Goal: Task Accomplishment & Management: Use online tool/utility

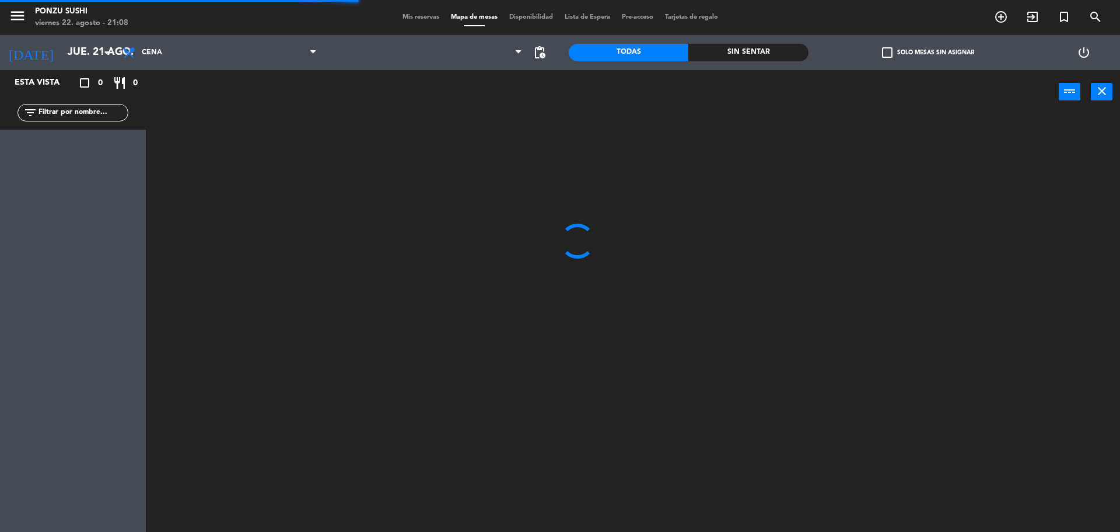
click at [410, 16] on span "Mis reservas" at bounding box center [421, 17] width 48 height 6
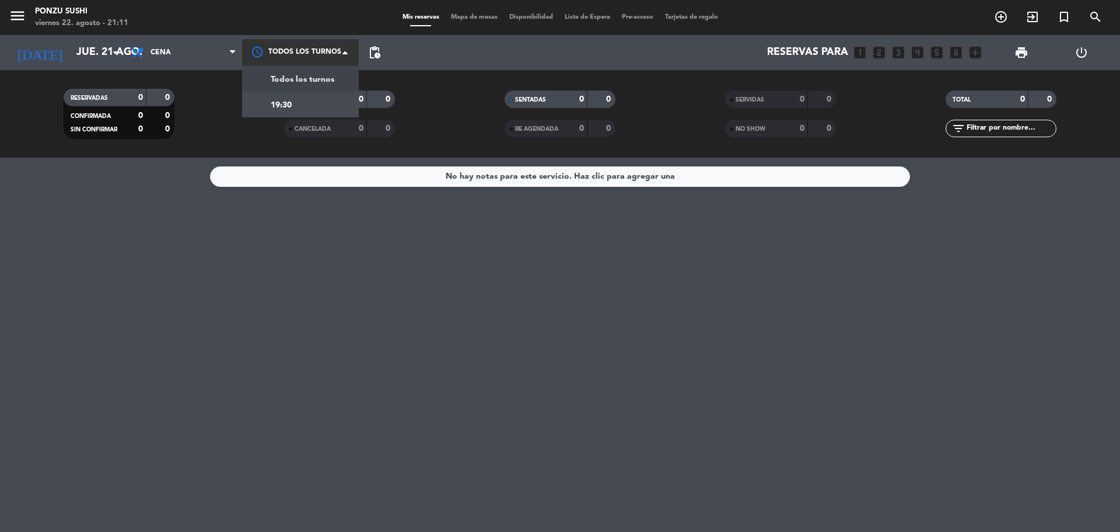
click at [280, 54] on div at bounding box center [300, 52] width 117 height 26
click at [299, 57] on div at bounding box center [300, 52] width 117 height 26
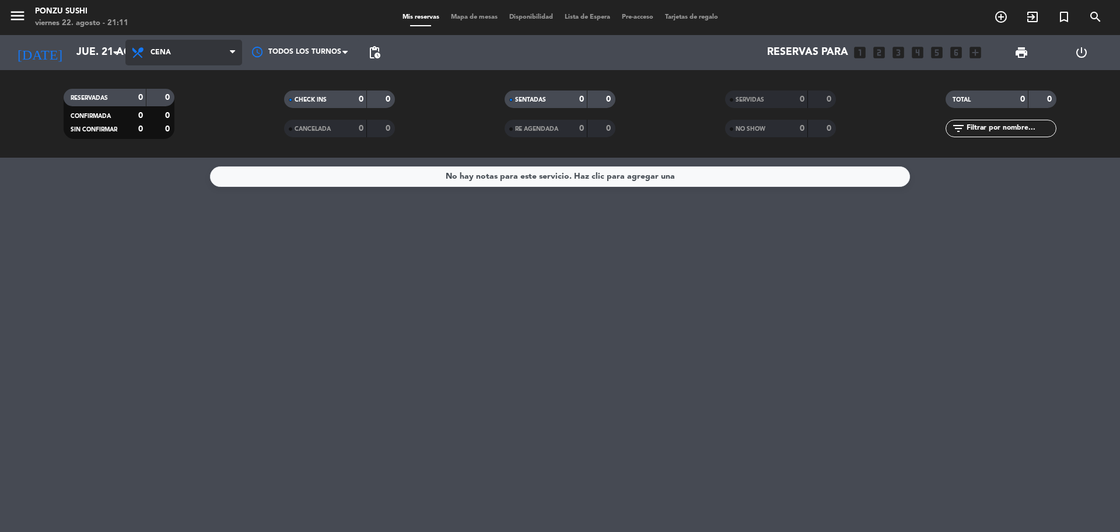
click at [201, 61] on span "Cena" at bounding box center [183, 53] width 117 height 26
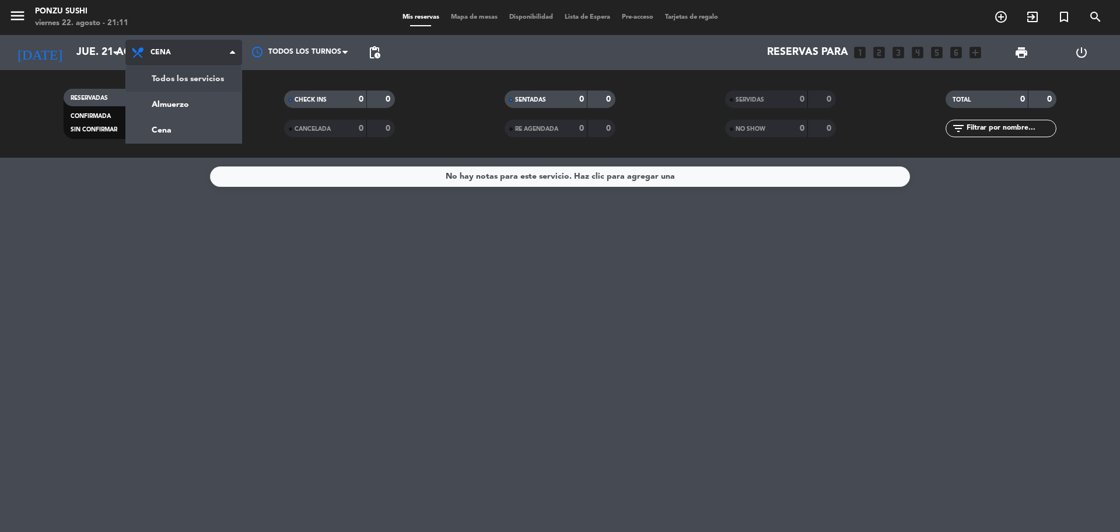
click at [211, 48] on span "Cena" at bounding box center [183, 53] width 117 height 26
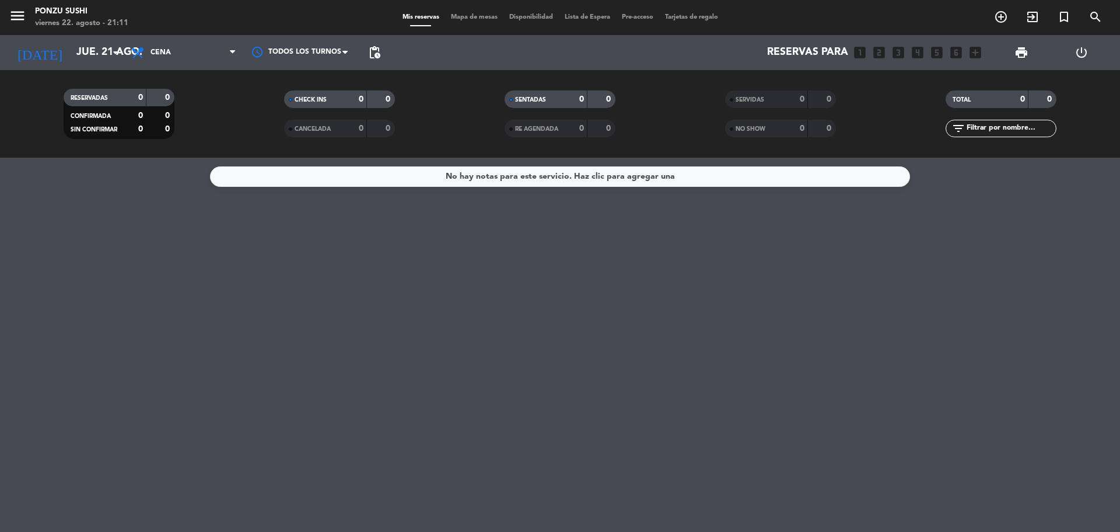
click at [456, 19] on span "Mapa de mesas" at bounding box center [474, 17] width 58 height 6
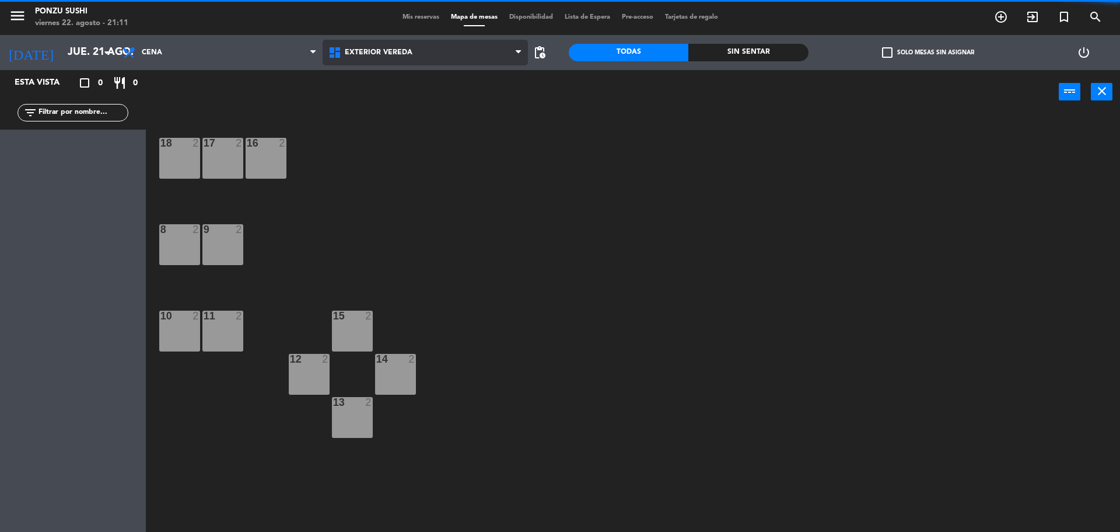
click at [384, 47] on span "Exterior vereda" at bounding box center [426, 53] width 206 height 26
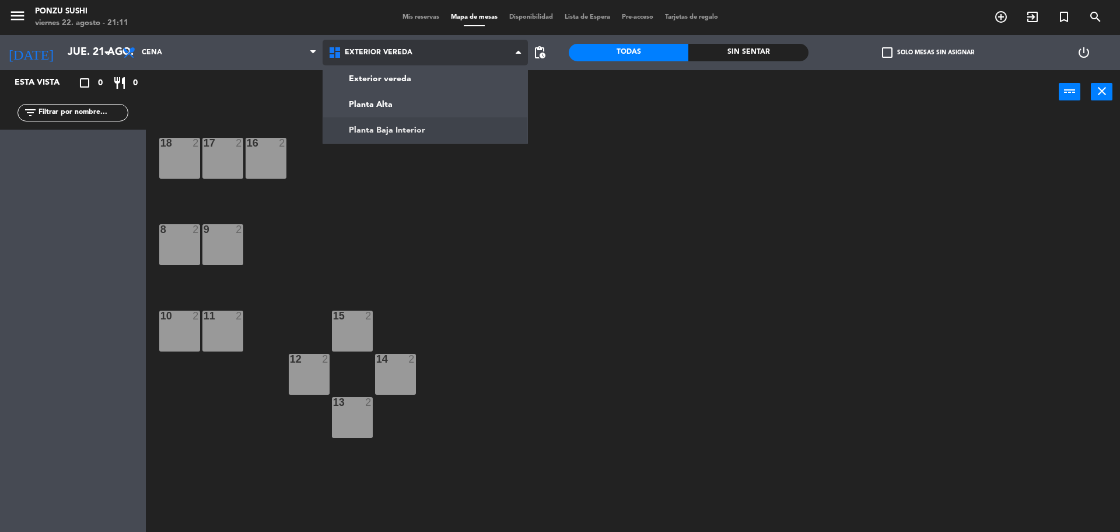
click at [388, 124] on ng-component "menu Ponzu Sushi [DATE] 22. agosto - 21:11 Mis reservas Mapa de mesas Disponibi…" at bounding box center [560, 267] width 1120 height 534
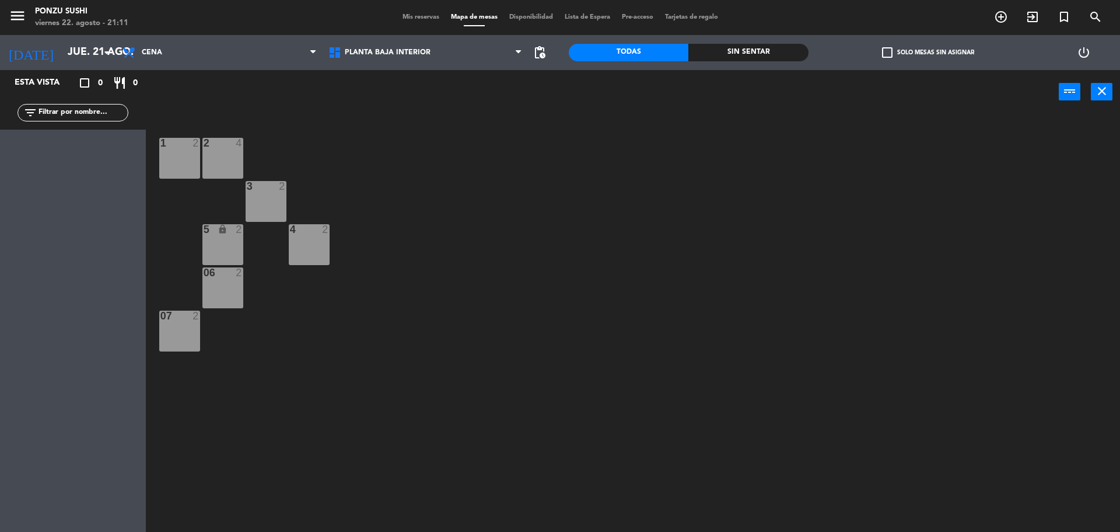
click at [266, 201] on div "3 2" at bounding box center [266, 201] width 41 height 41
click at [305, 242] on div "4 2" at bounding box center [309, 244] width 41 height 41
click at [220, 155] on div "2 4" at bounding box center [222, 158] width 41 height 41
click at [237, 160] on div "2 4" at bounding box center [222, 158] width 41 height 41
click at [603, 95] on button "Bloquear Mesa" at bounding box center [603, 91] width 70 height 23
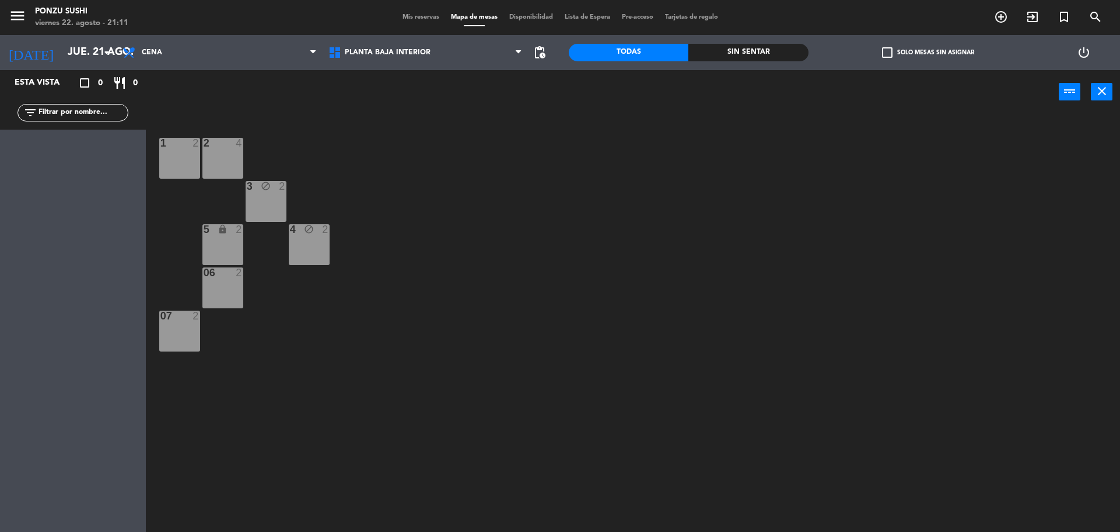
click at [214, 151] on div "2 4" at bounding box center [222, 158] width 41 height 41
click at [215, 277] on div at bounding box center [222, 272] width 19 height 11
click at [592, 102] on button "Bloquear Mesa" at bounding box center [603, 91] width 70 height 23
click at [357, 55] on span "Planta Baja Interior" at bounding box center [388, 52] width 86 height 8
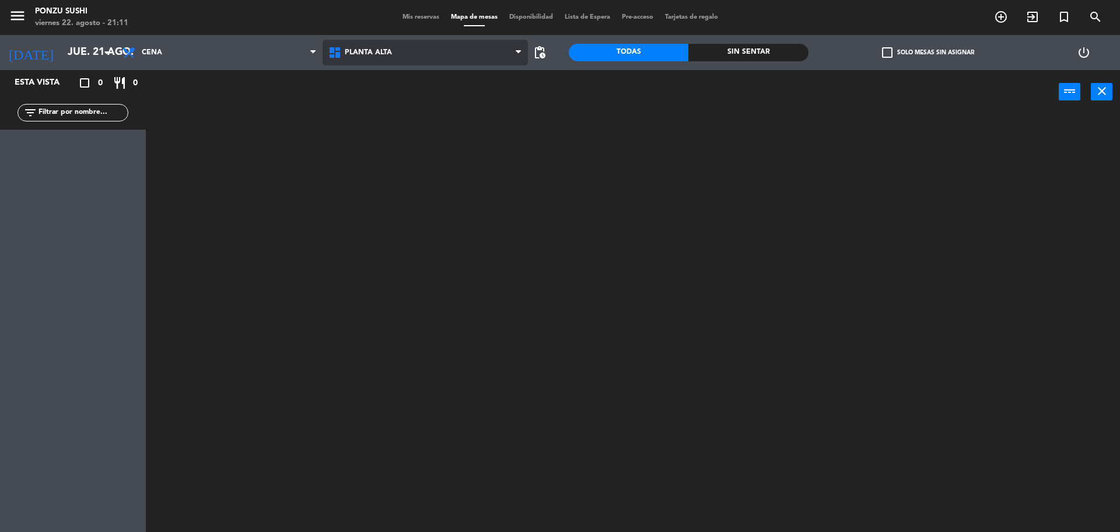
click at [372, 106] on ng-component "menu Ponzu Sushi [DATE] 22. agosto - 21:11 Mis reservas Mapa de mesas Disponibi…" at bounding box center [560, 267] width 1120 height 534
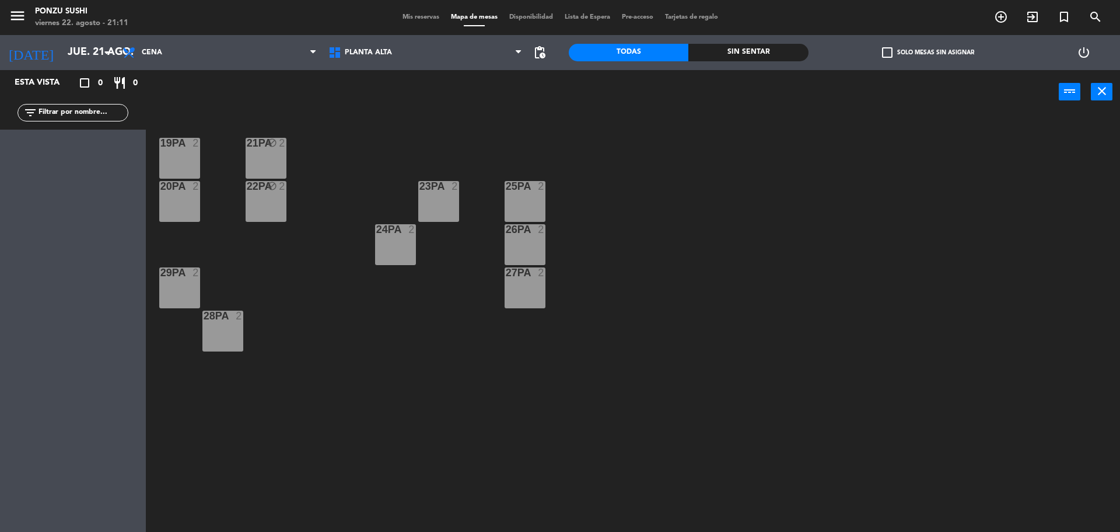
click at [521, 241] on div "26PA 2" at bounding box center [525, 244] width 41 height 41
click at [592, 94] on button "Bloquear Mesa" at bounding box center [603, 91] width 70 height 23
